Goal: Navigation & Orientation: Find specific page/section

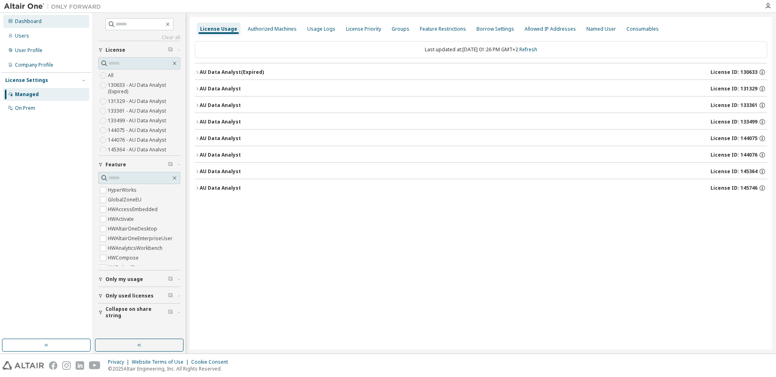
click at [23, 20] on div "Dashboard" at bounding box center [28, 21] width 27 height 6
